Goal: Navigation & Orientation: Understand site structure

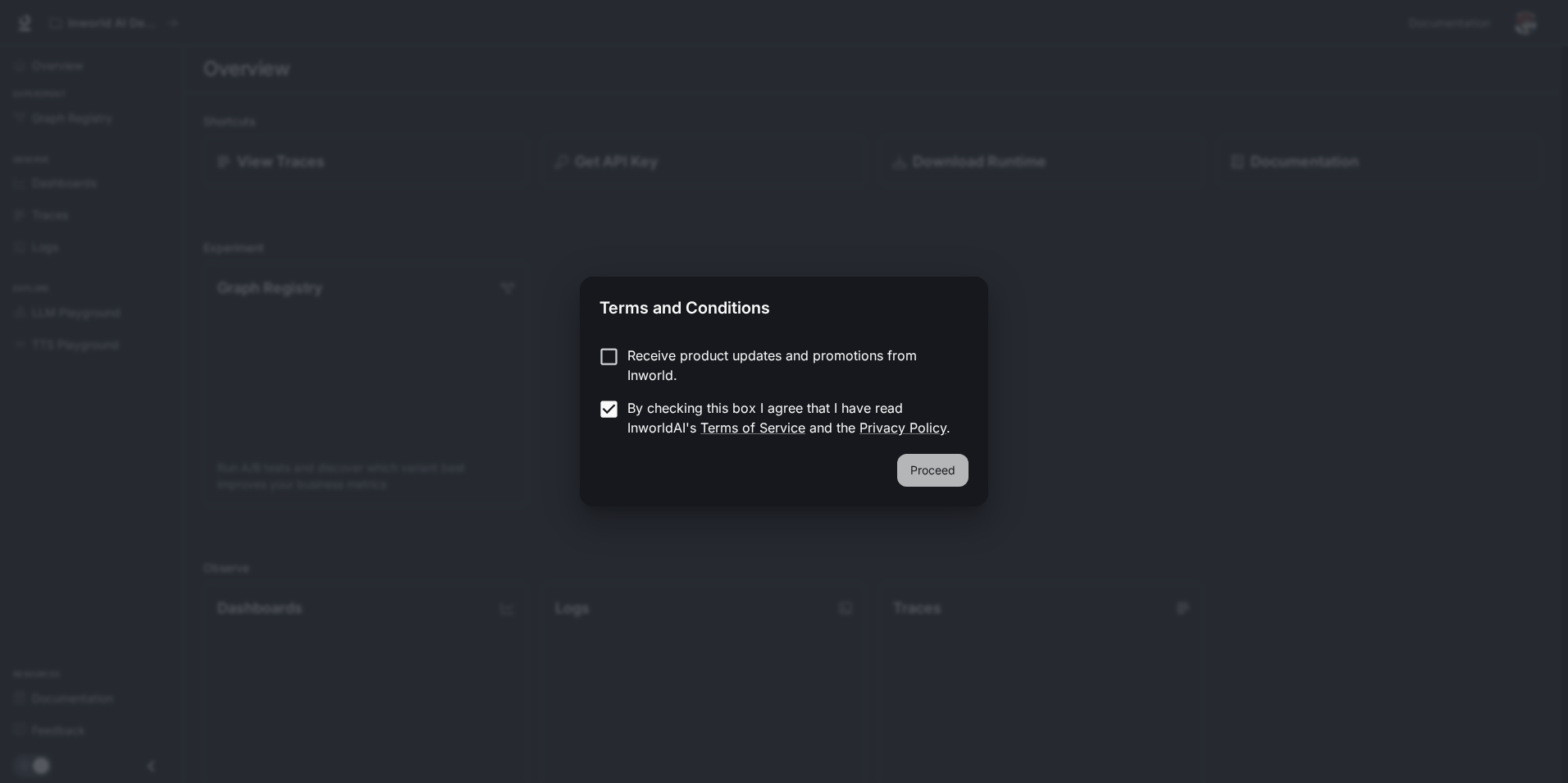
click at [960, 466] on button "Proceed" at bounding box center [933, 470] width 71 height 33
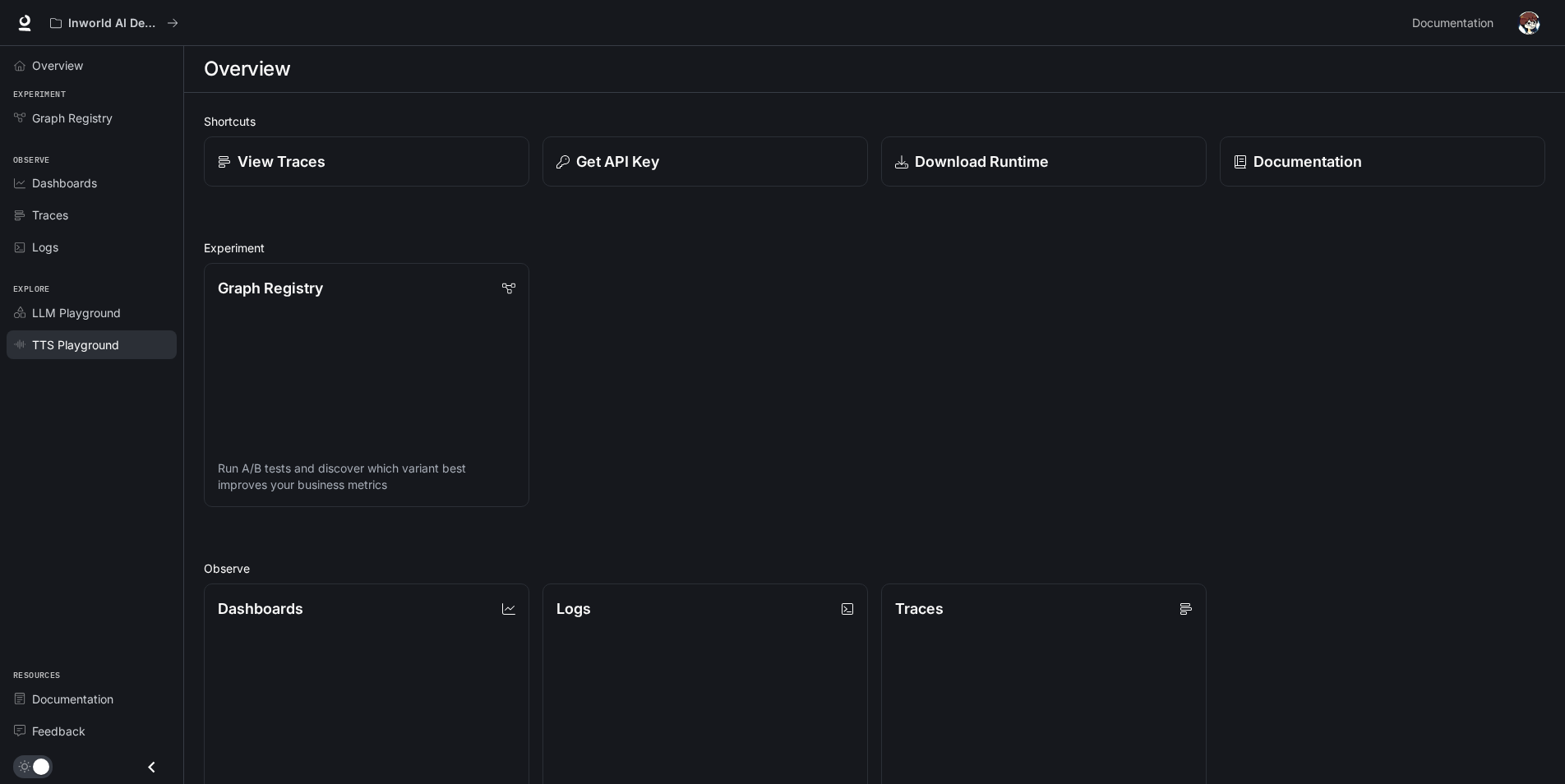
click at [109, 348] on span "TTS Playground" at bounding box center [75, 345] width 87 height 18
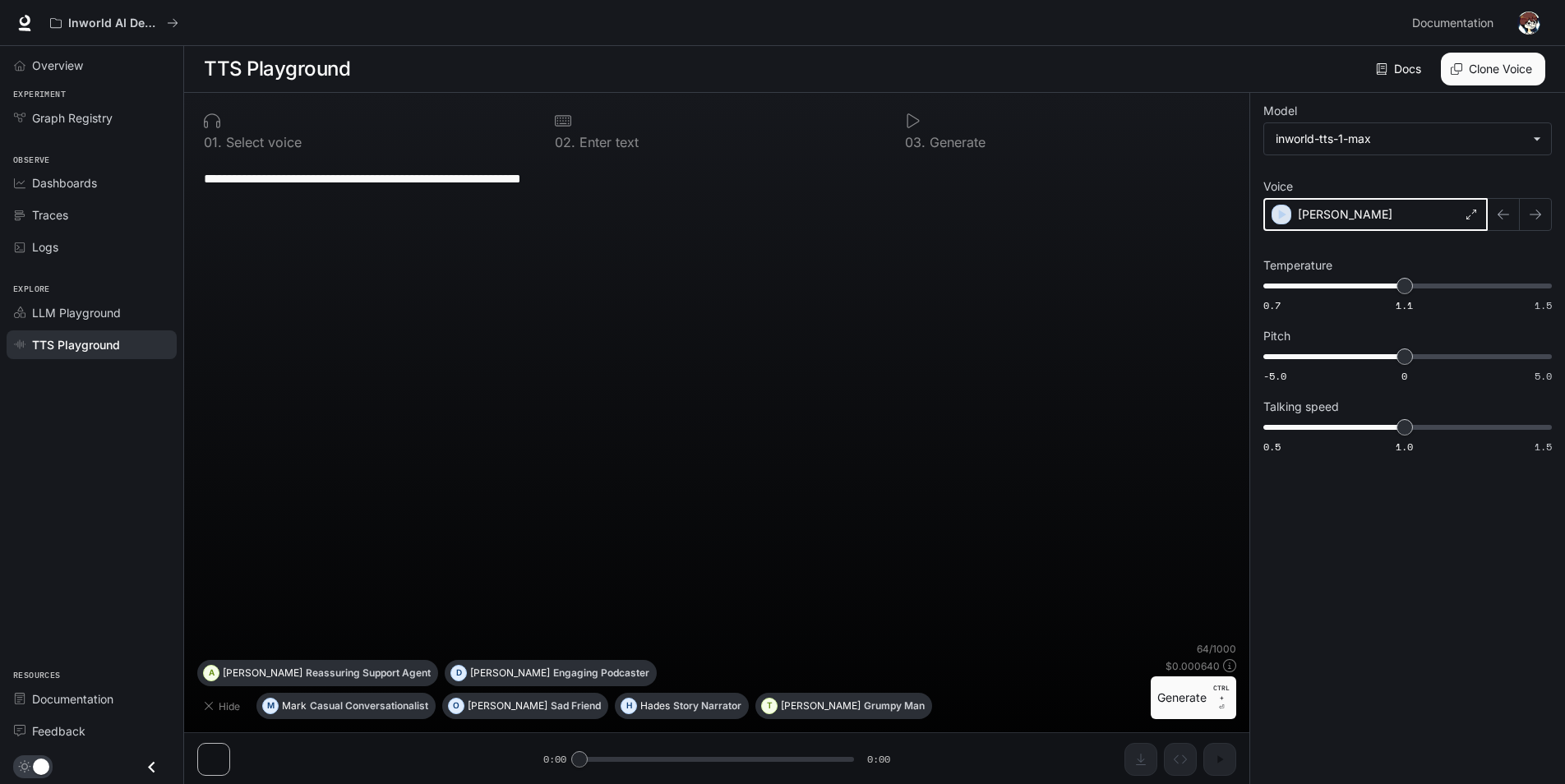
click at [1280, 217] on icon "button" at bounding box center [1281, 214] width 17 height 17
click at [79, 120] on span "Graph Registry" at bounding box center [72, 118] width 80 height 18
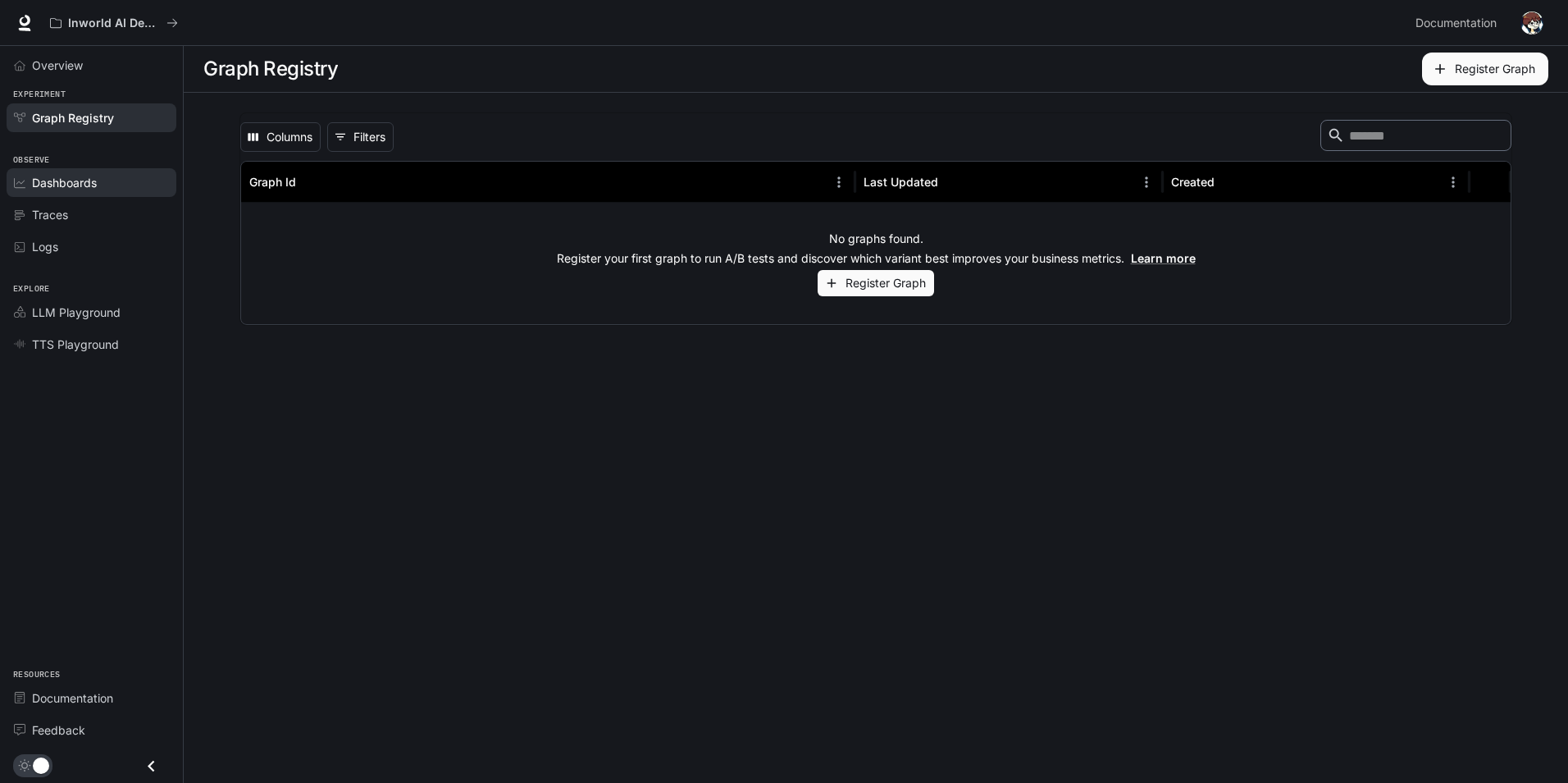
click at [82, 184] on span "Dashboards" at bounding box center [65, 183] width 65 height 18
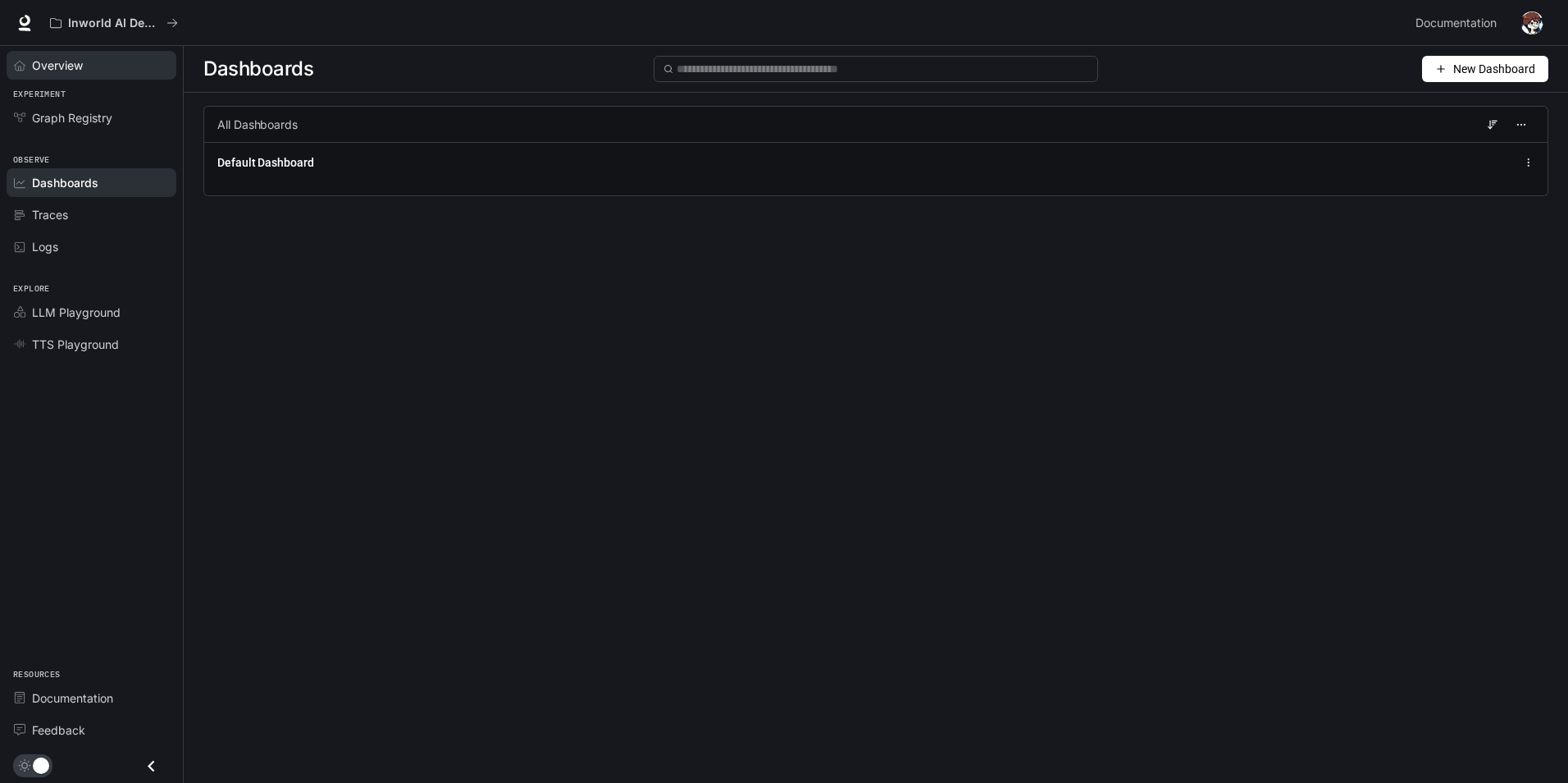
click at [64, 68] on span "Overview" at bounding box center [58, 65] width 51 height 18
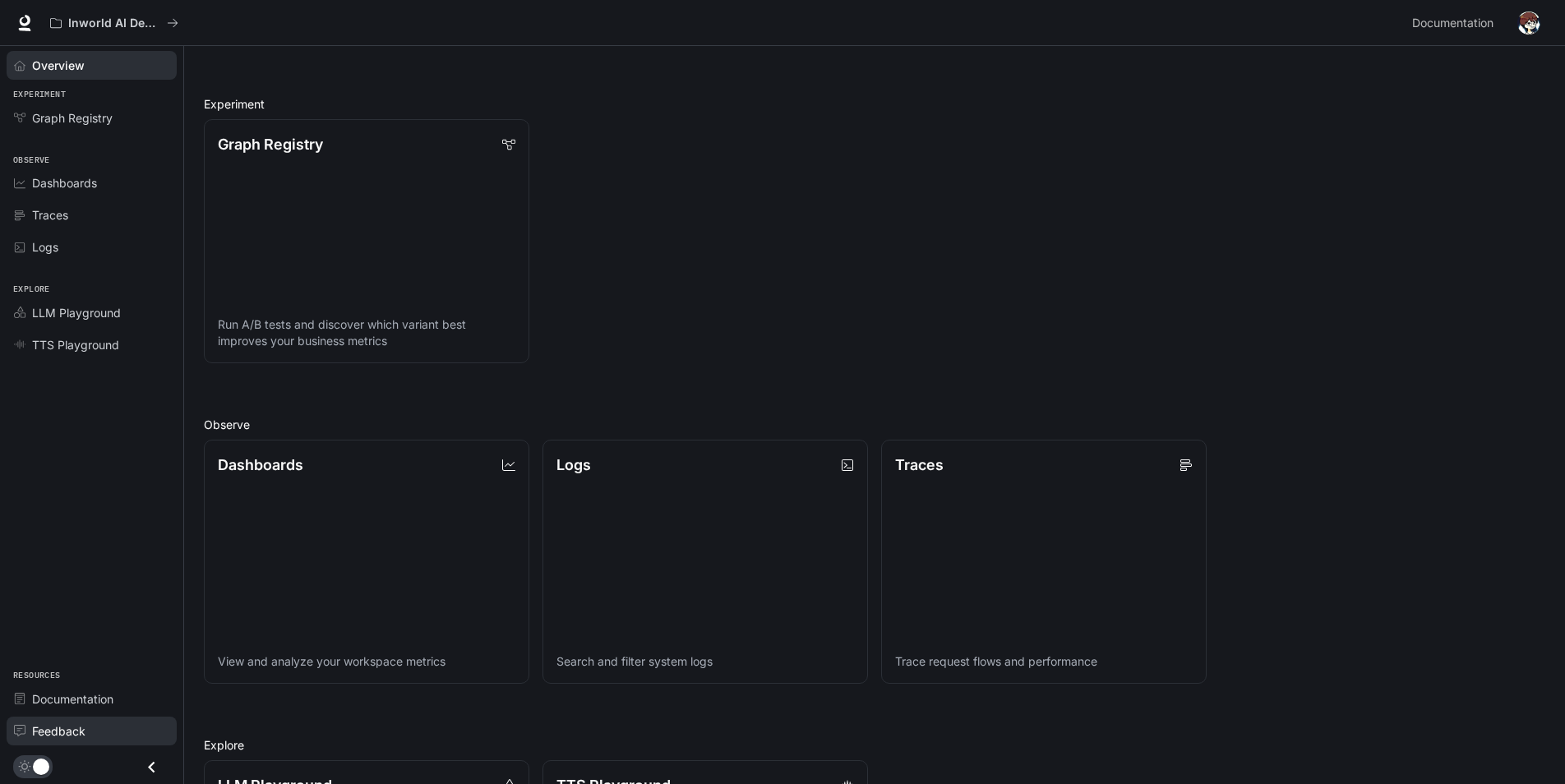
scroll to position [247, 0]
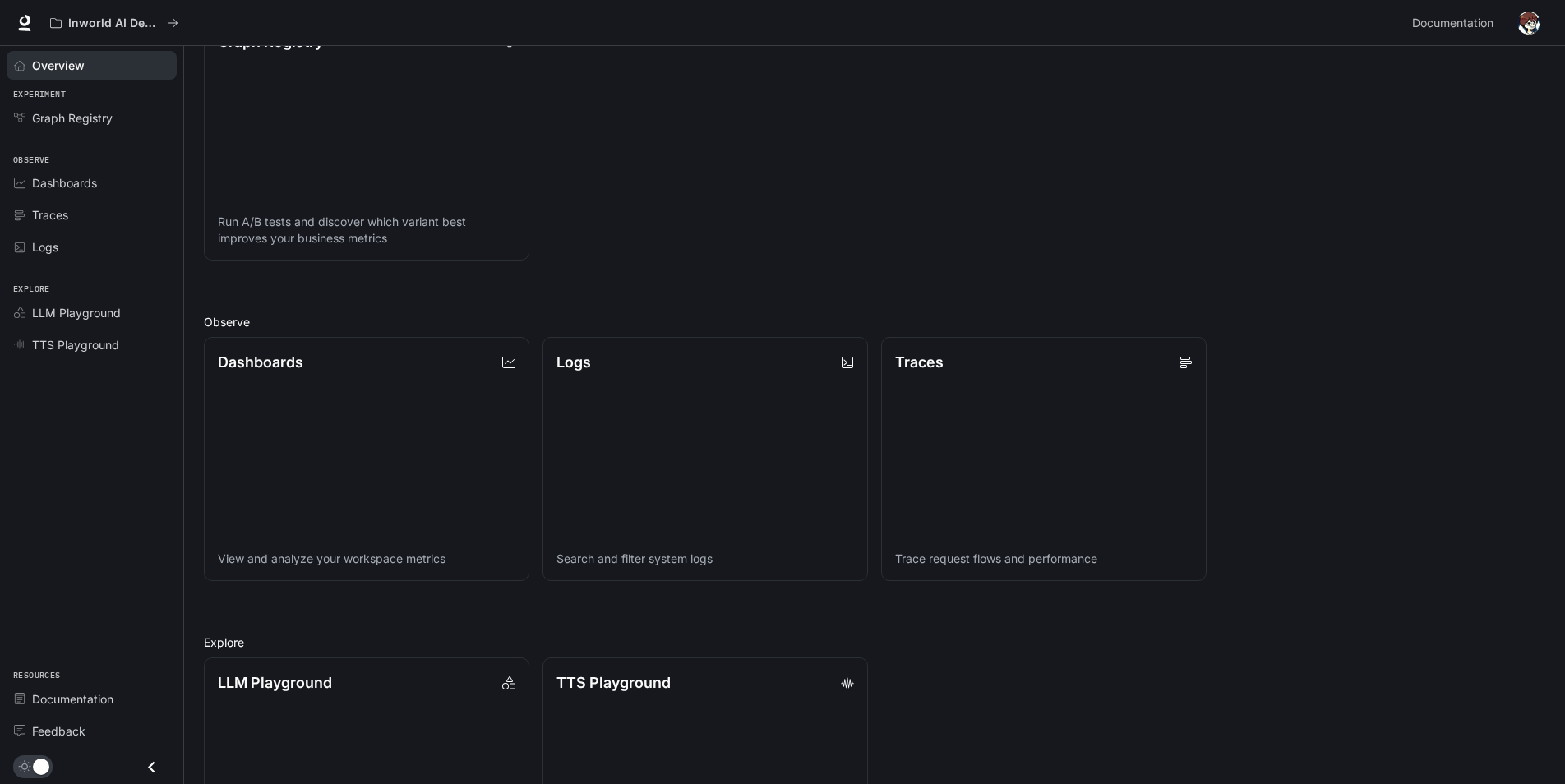
click at [157, 770] on icon "Close drawer" at bounding box center [151, 766] width 23 height 23
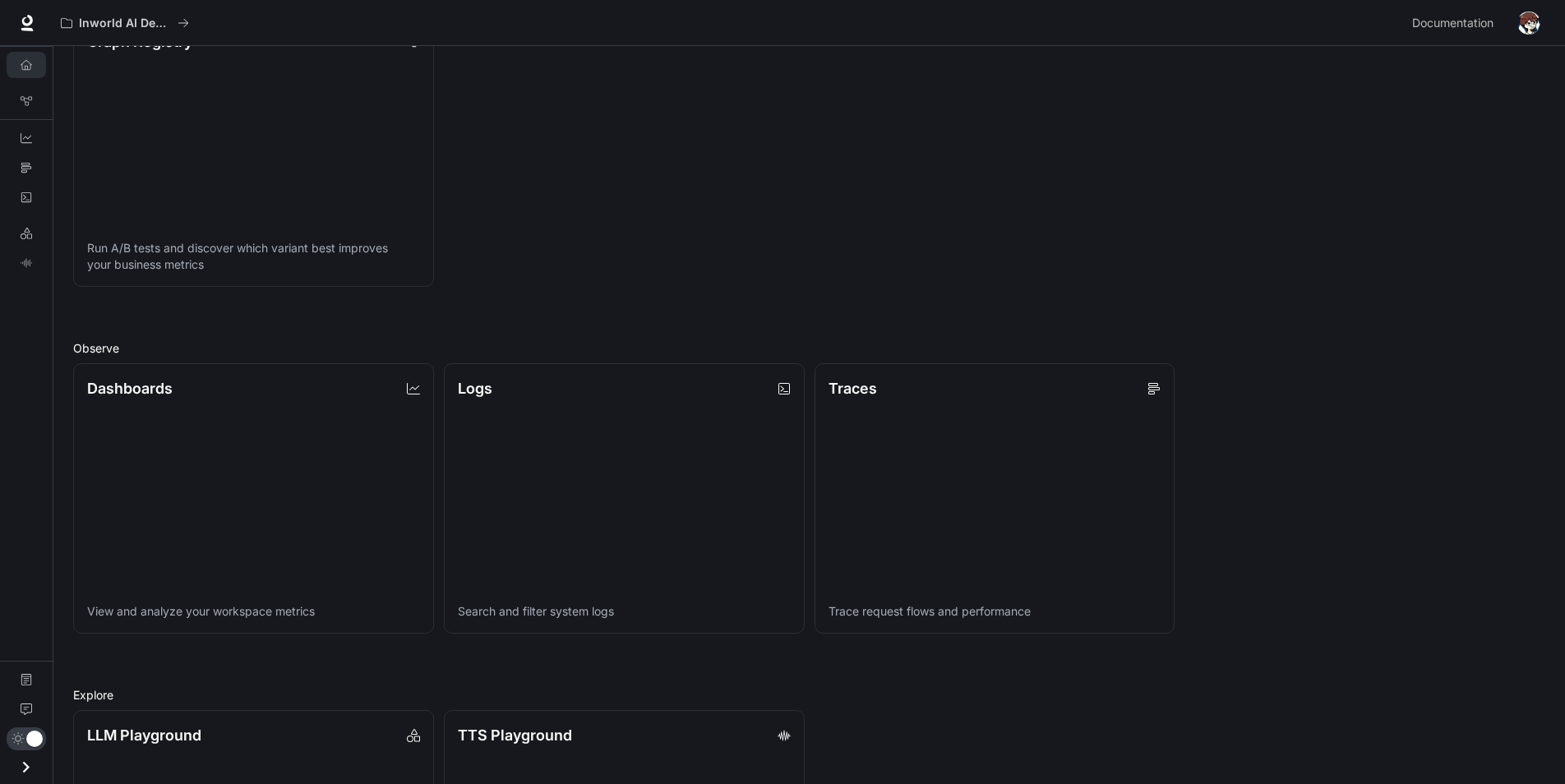
click at [33, 769] on icon "Open drawer" at bounding box center [25, 766] width 23 height 23
